Goal: Task Accomplishment & Management: Manage account settings

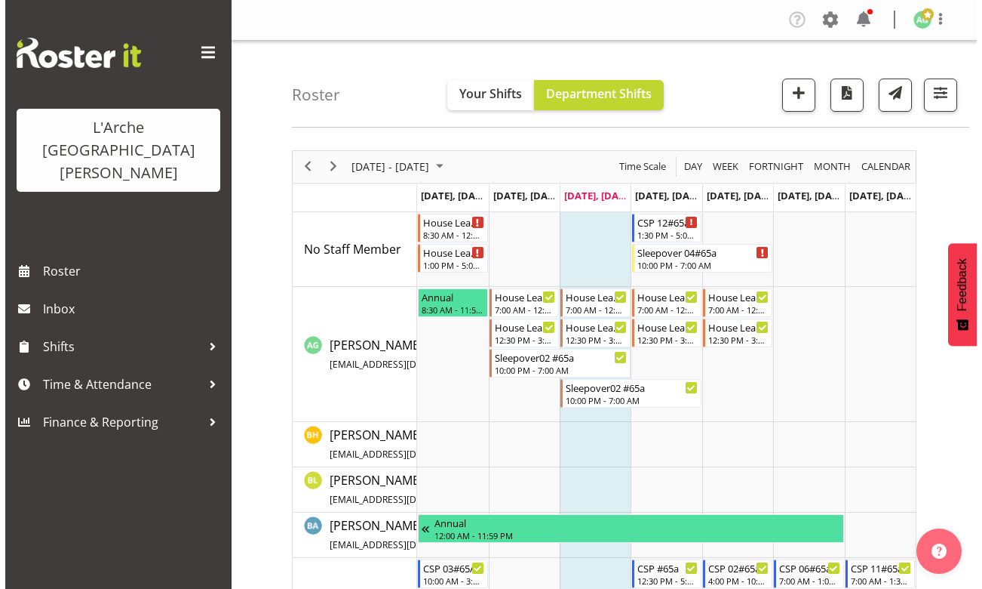
scroll to position [205, 0]
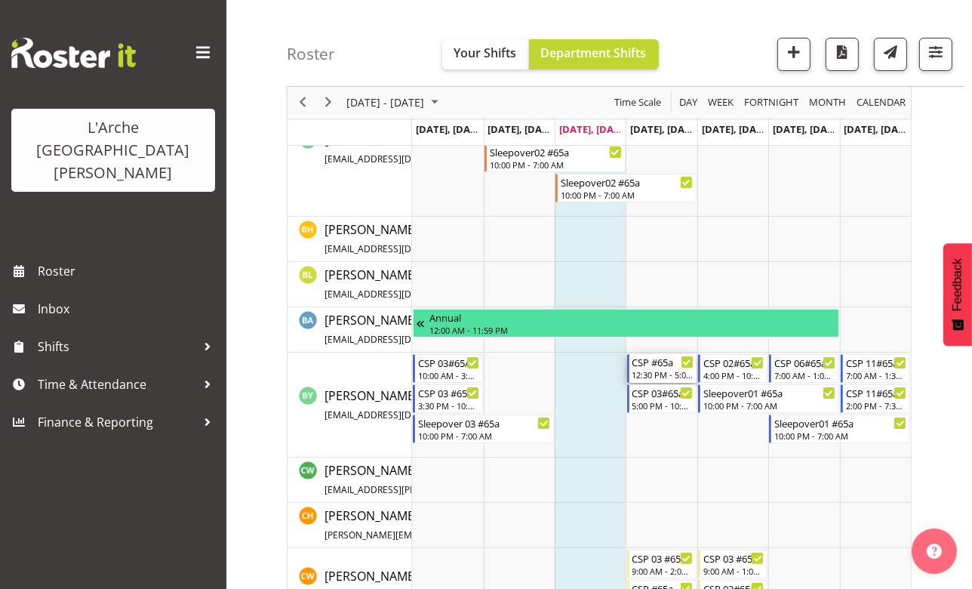
click at [666, 367] on div "CSP #65a" at bounding box center [662, 361] width 61 height 15
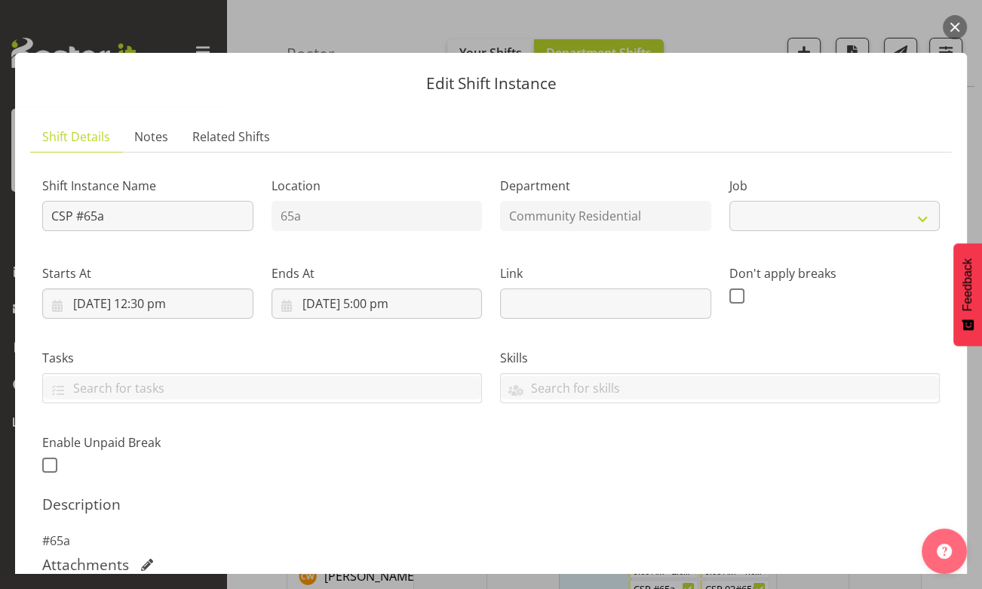
select select "2"
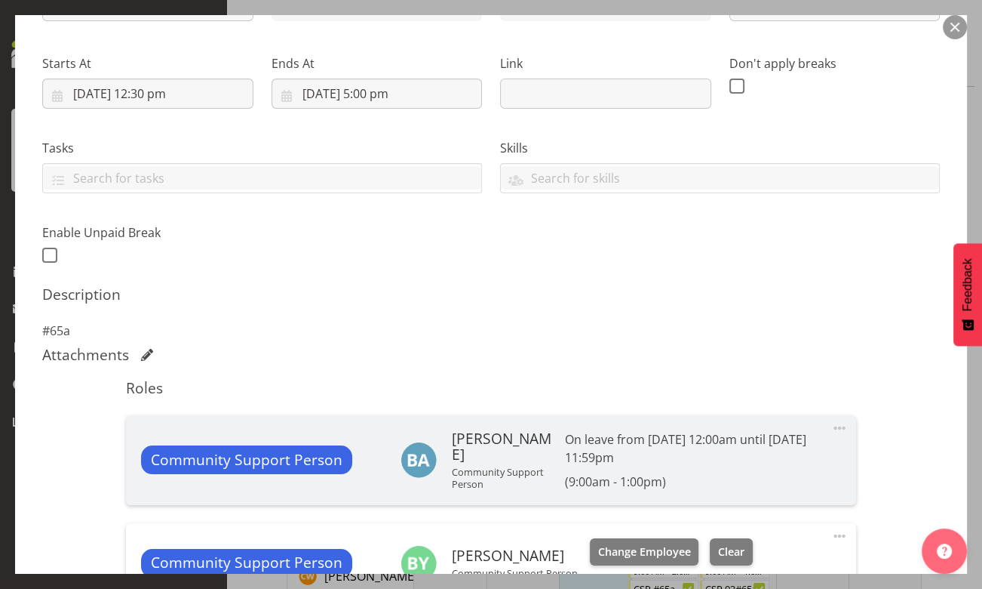
scroll to position [274, 0]
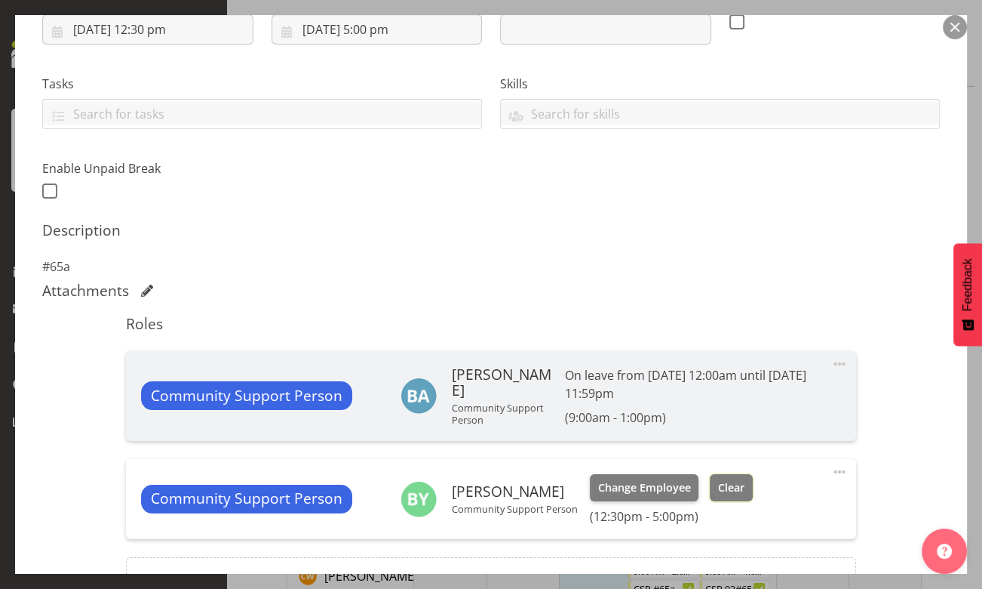
click at [721, 489] on span "Clear" at bounding box center [731, 487] width 26 height 17
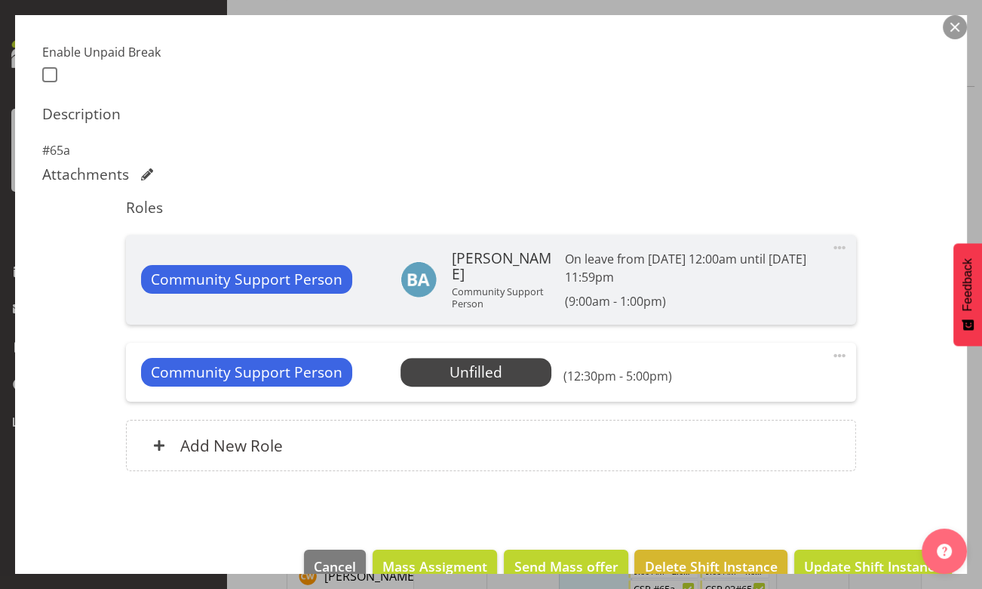
scroll to position [420, 0]
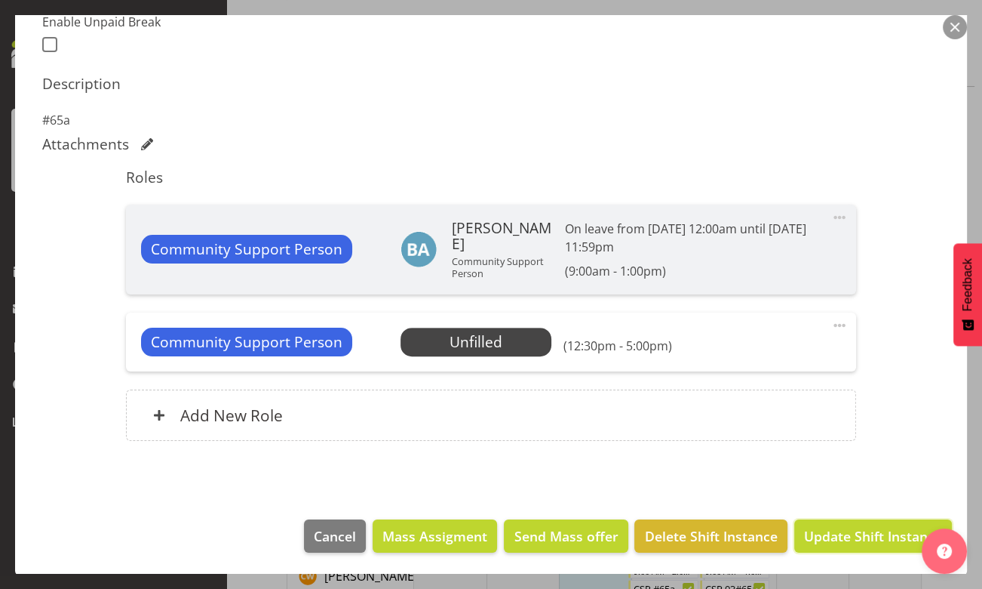
click at [847, 533] on span "Update Shift Instance" at bounding box center [873, 536] width 138 height 20
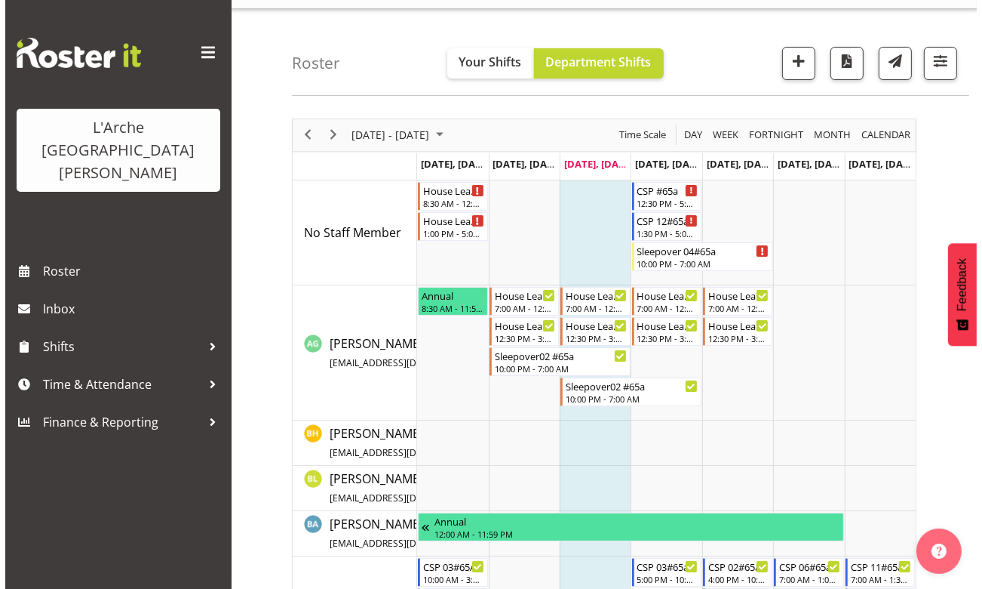
scroll to position [0, 0]
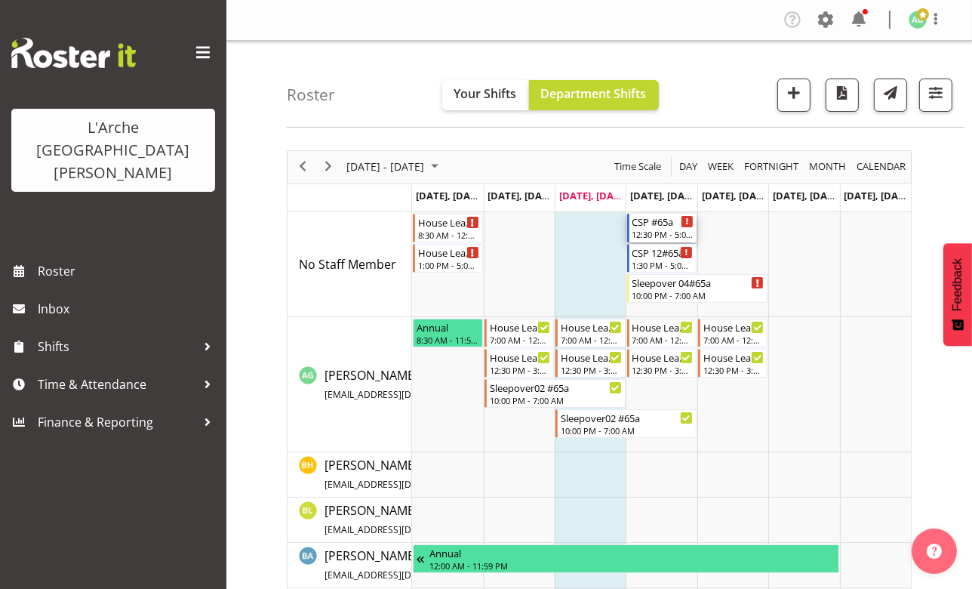
click at [655, 234] on div "12:30 PM - 5:00 PM" at bounding box center [662, 234] width 61 height 12
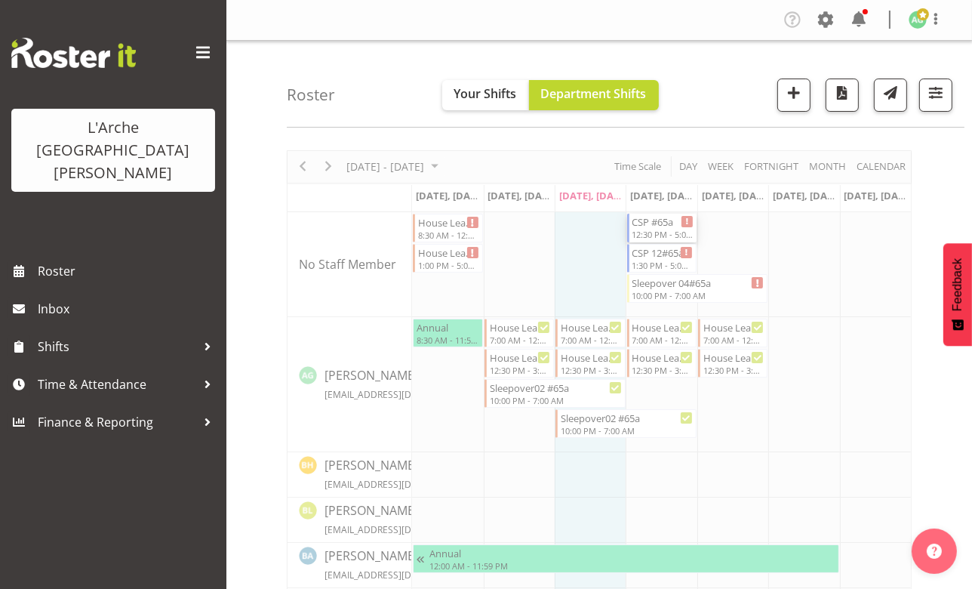
select select
select select "9"
select select "2025"
select select "12"
select select "30"
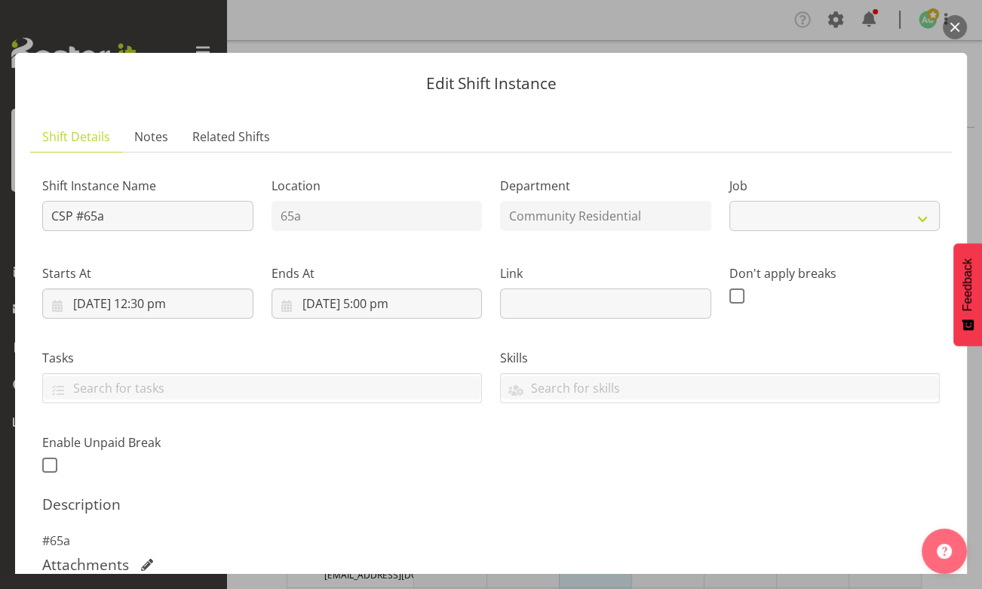
select select "2"
click at [151, 305] on input "[DATE] 12:30 pm" at bounding box center [147, 303] width 211 height 30
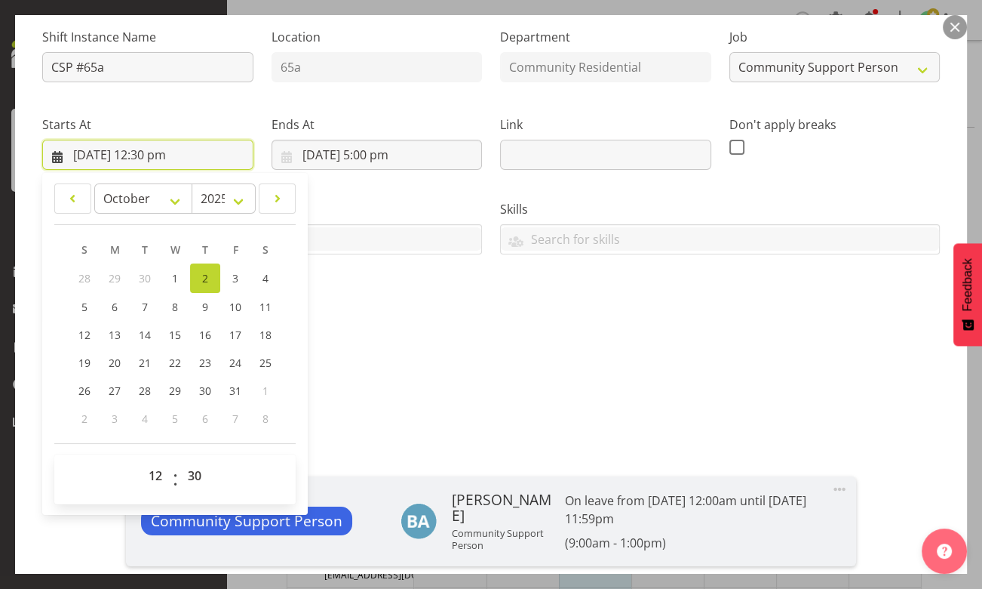
scroll to position [205, 0]
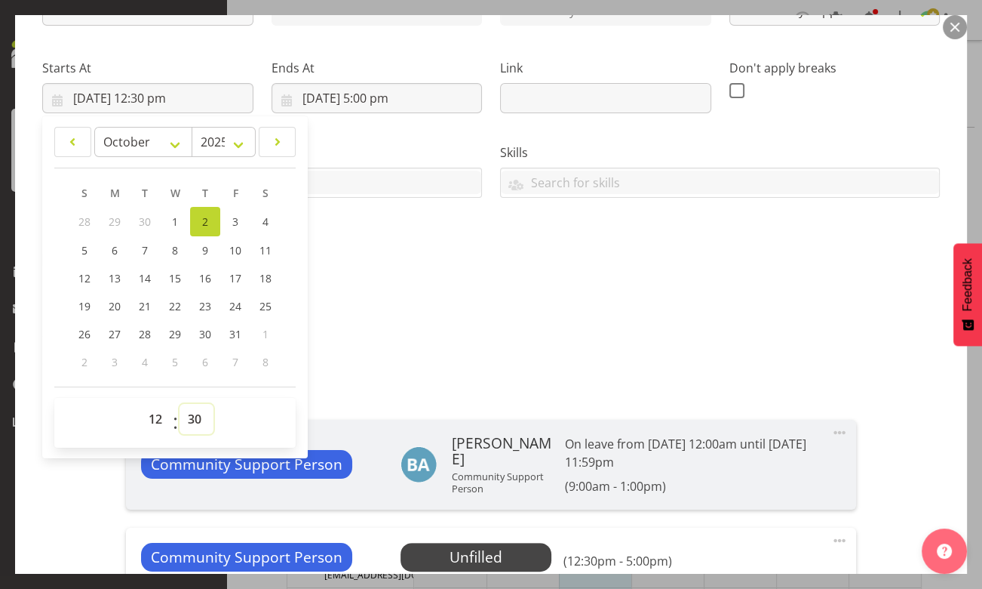
click at [192, 423] on select "00 01 02 03 04 05 06 07 08 09 10 11 12 13 14 15 16 17 18 19 20 21 22 23 24 25 2…" at bounding box center [197, 419] width 34 height 30
select select "0"
click at [180, 404] on select "00 01 02 03 04 05 06 07 08 09 10 11 12 13 14 15 16 17 18 19 20 21 22 23 24 25 2…" at bounding box center [197, 419] width 34 height 30
type input "[DATE] 12:00 pm"
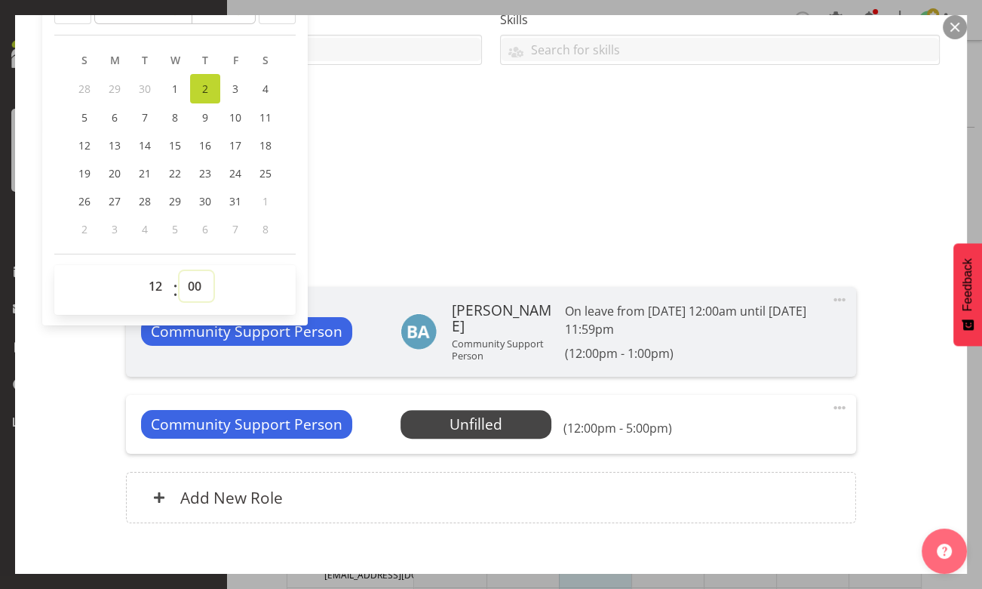
scroll to position [420, 0]
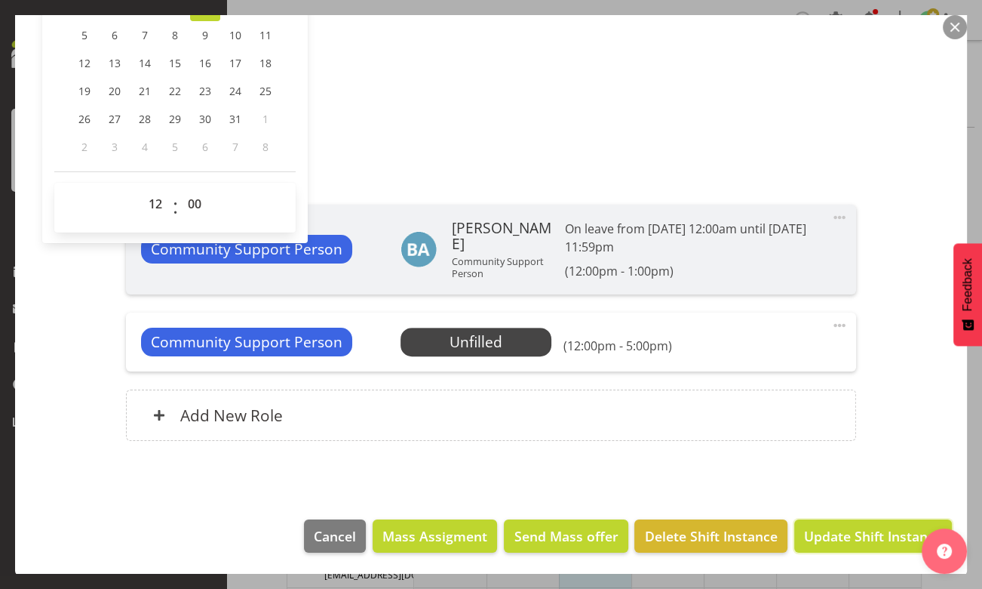
click at [824, 534] on span "Update Shift Instance" at bounding box center [873, 536] width 138 height 20
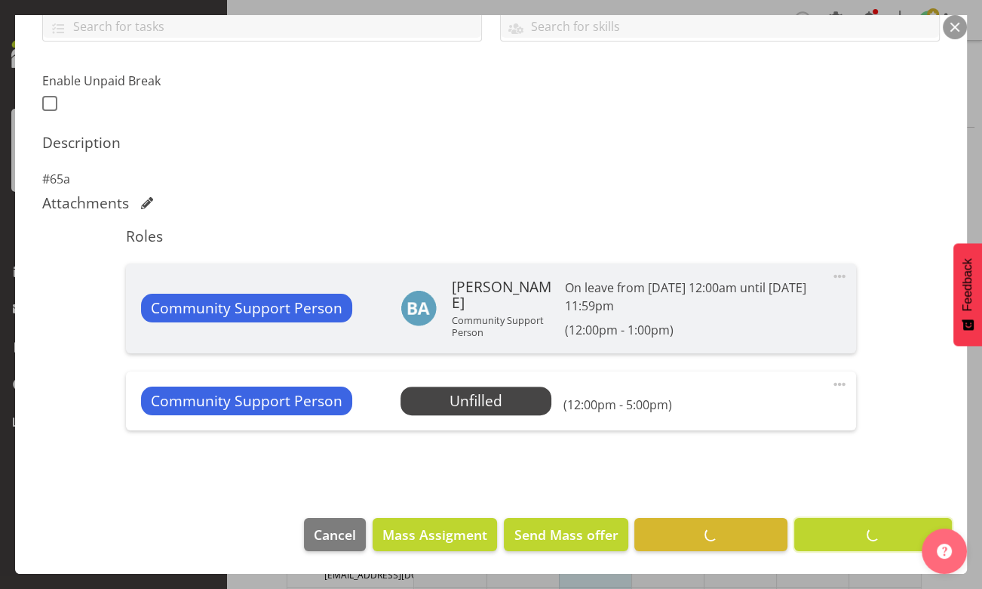
scroll to position [360, 0]
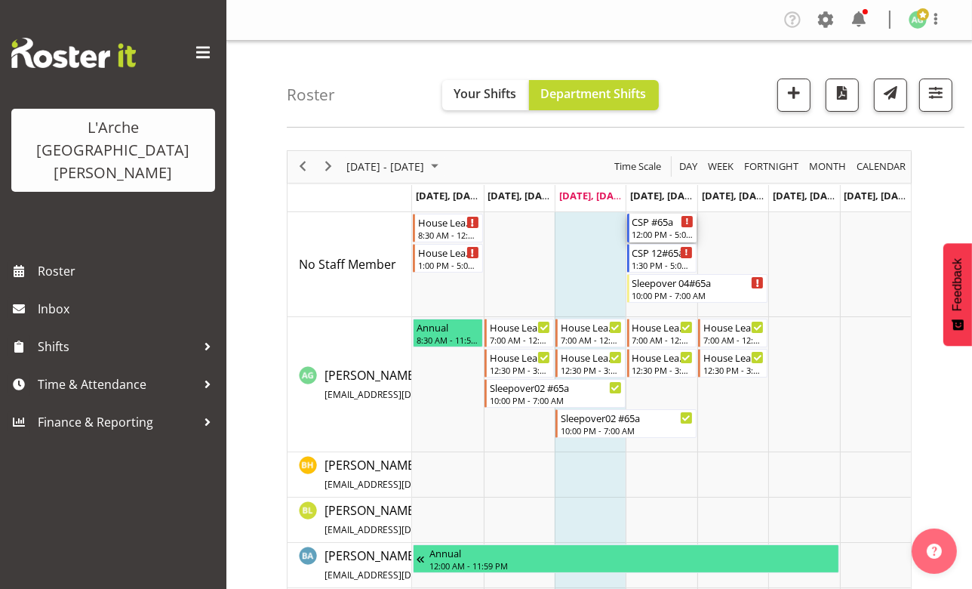
click at [654, 228] on div "12:00 PM - 5:00 PM" at bounding box center [662, 234] width 61 height 12
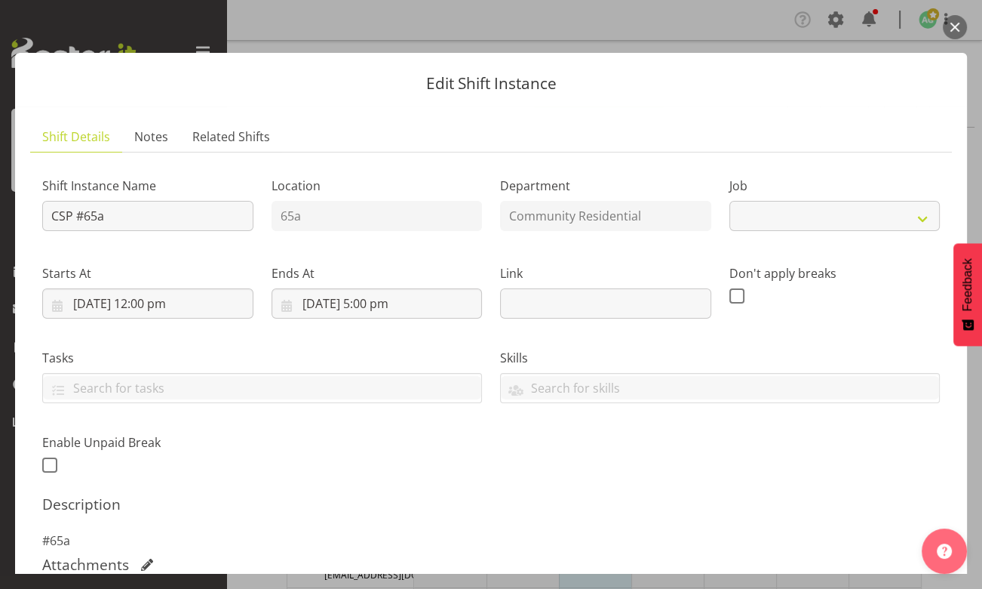
select select "2"
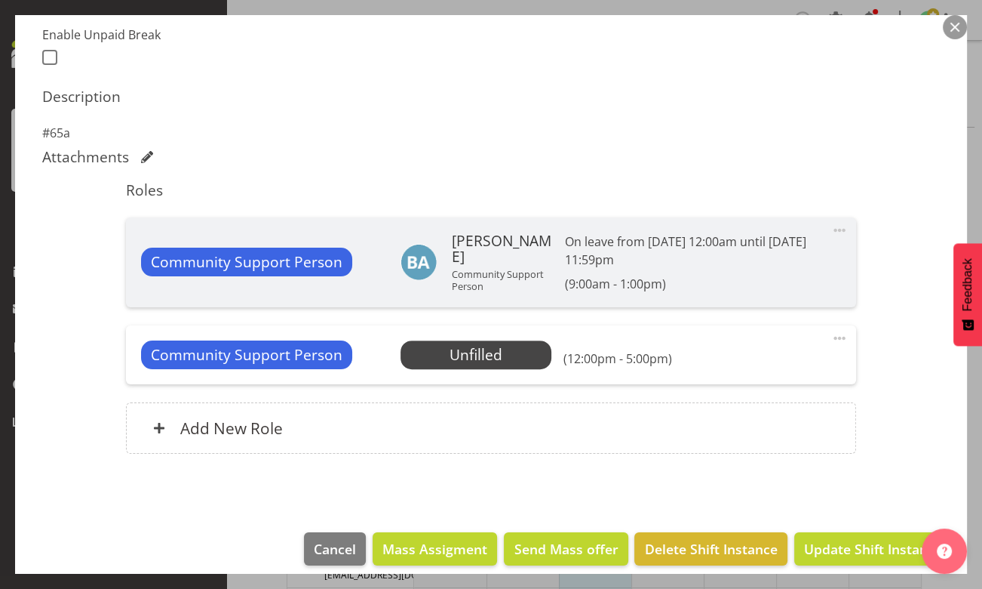
scroll to position [420, 0]
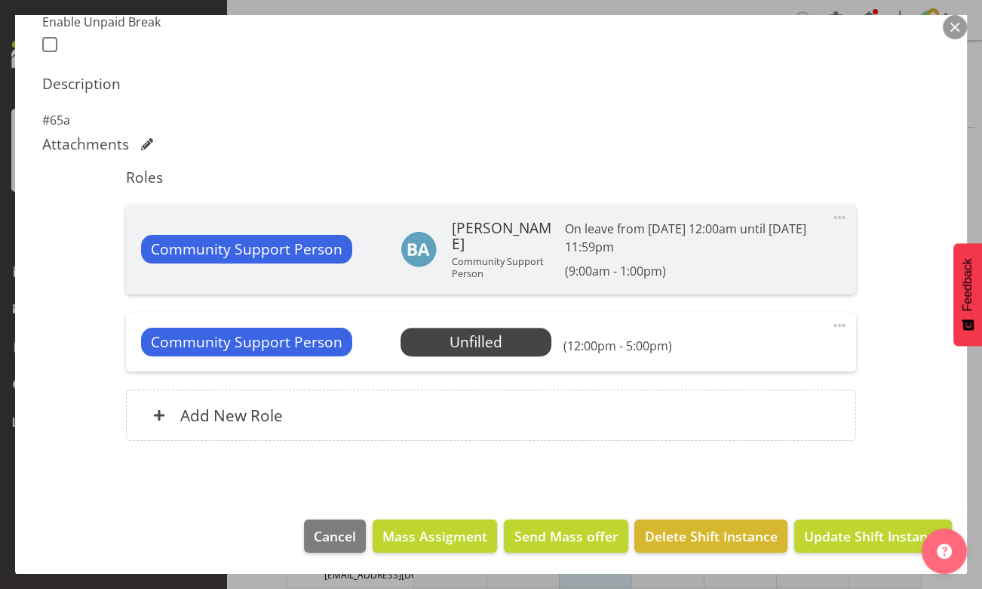
click at [0, 0] on span "Select Employee" at bounding box center [0, 0] width 0 height 0
